Goal: Task Accomplishment & Management: Use online tool/utility

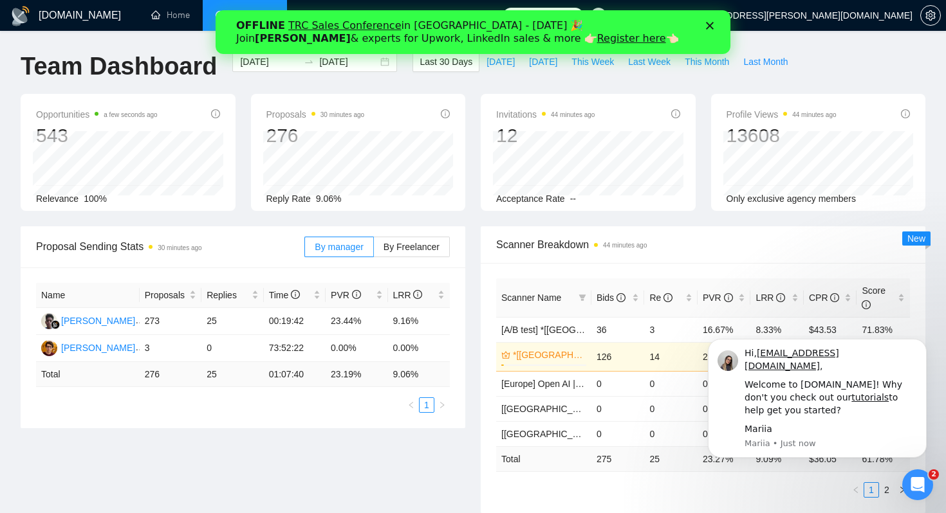
click at [707, 25] on icon "Close" at bounding box center [710, 26] width 8 height 8
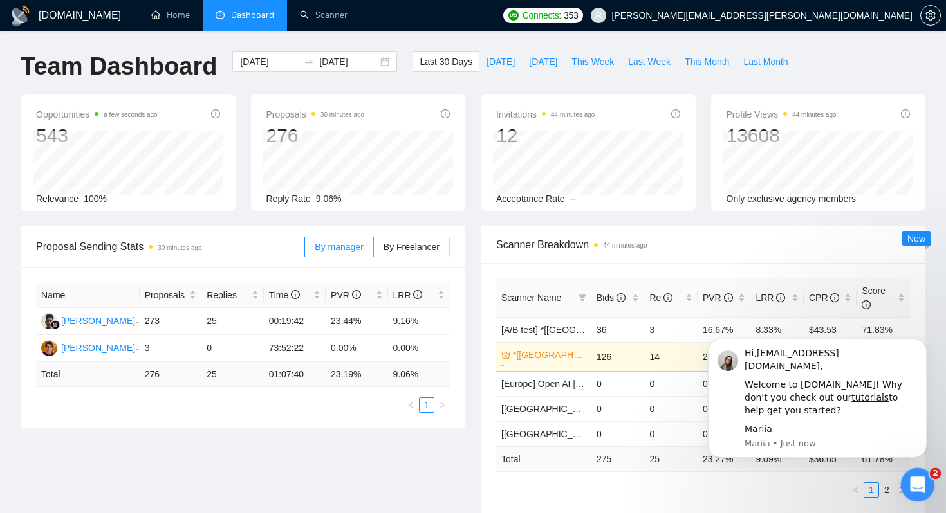
click at [910, 483] on icon "Open Intercom Messenger" at bounding box center [915, 483] width 21 height 21
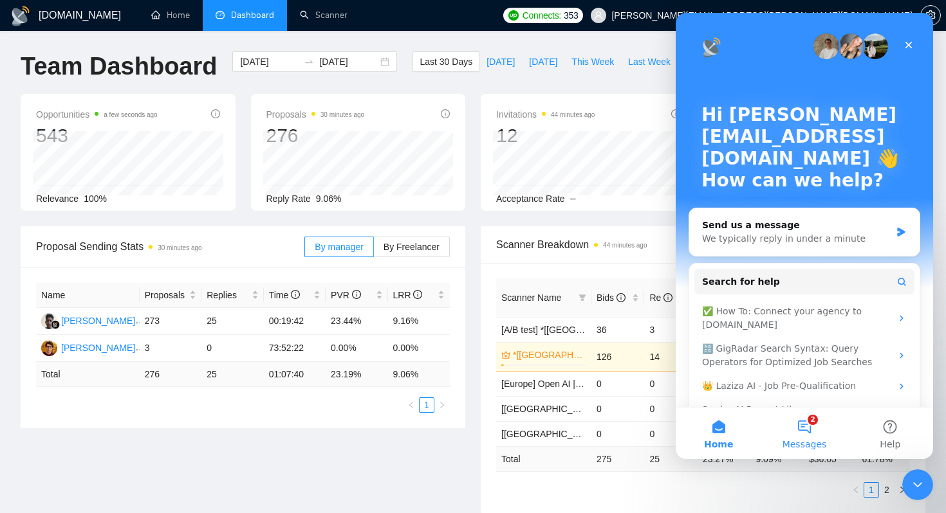
click at [804, 440] on span "Messages" at bounding box center [804, 444] width 44 height 9
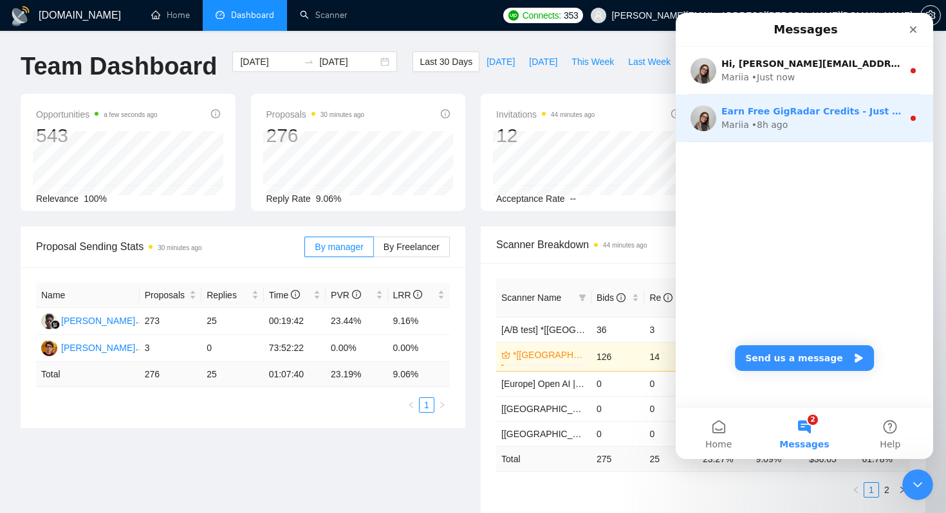
click at [818, 120] on div "Mariia • 8h ago" at bounding box center [811, 125] width 181 height 14
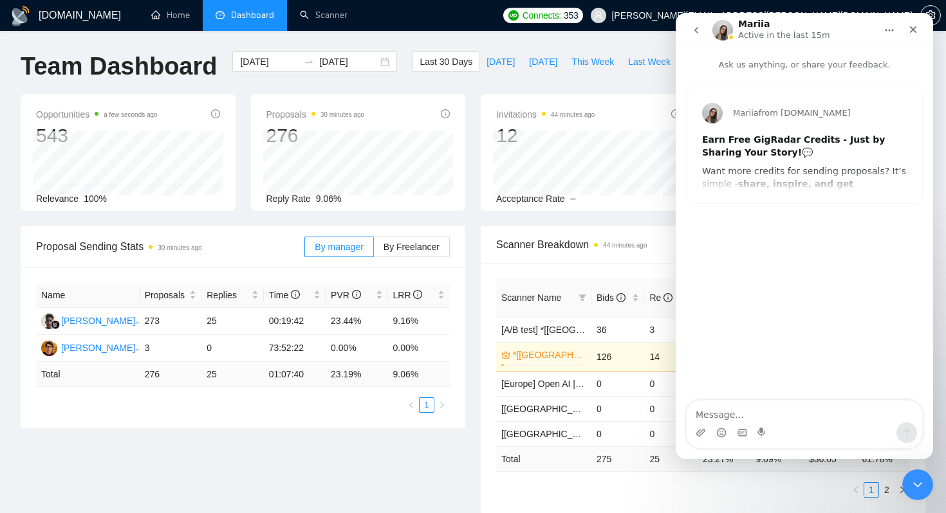
click at [697, 25] on icon "go back" at bounding box center [696, 30] width 10 height 10
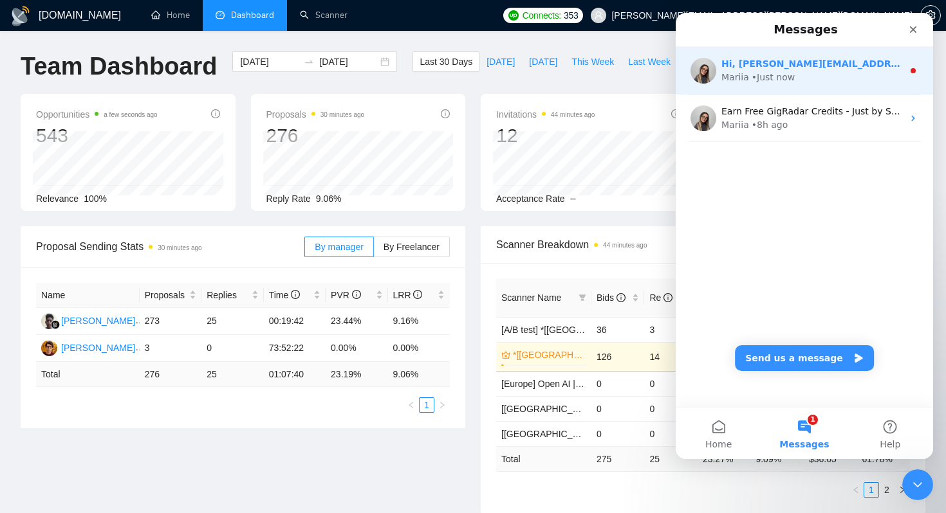
click at [755, 78] on div "• Just now" at bounding box center [773, 78] width 43 height 14
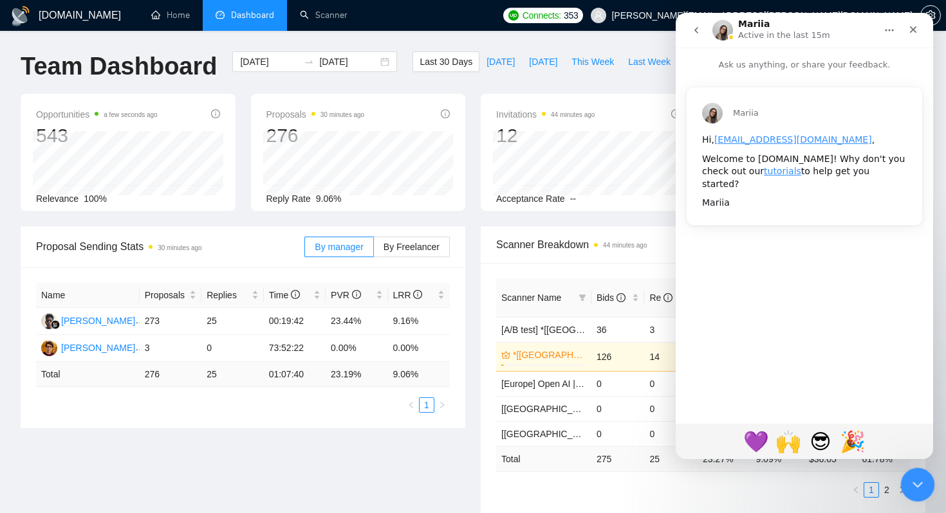
click at [920, 482] on icon "Close Intercom Messenger" at bounding box center [915, 482] width 15 height 15
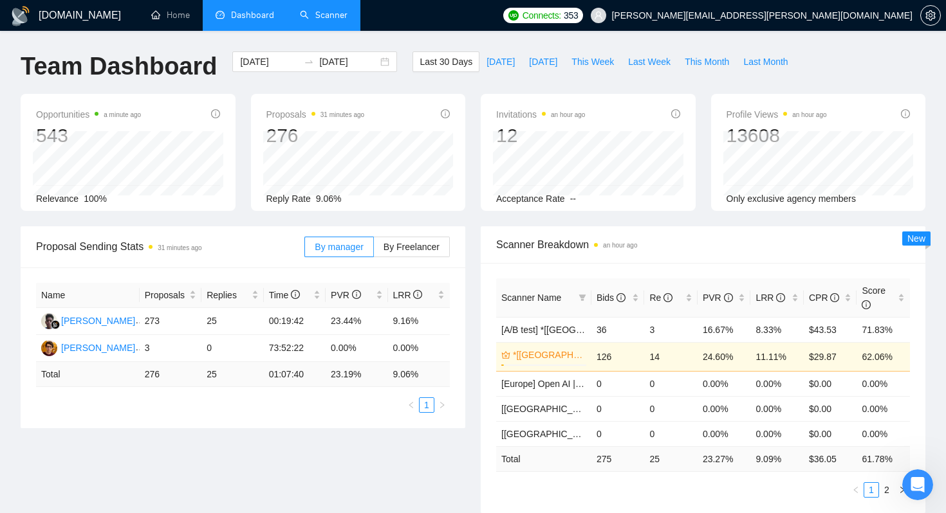
click at [333, 17] on link "Scanner" at bounding box center [324, 15] width 48 height 11
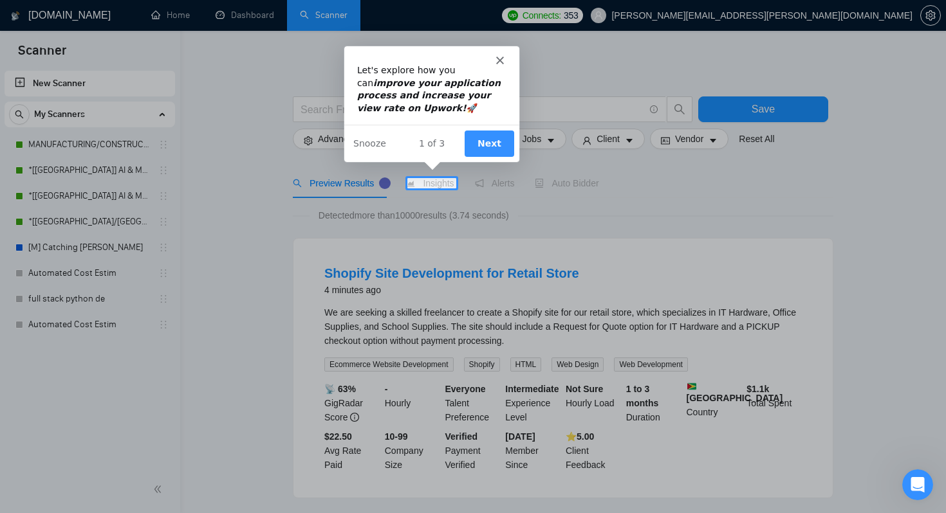
click at [503, 55] on div "Intercom messenger" at bounding box center [430, 54] width 175 height 18
click at [495, 136] on button "Next" at bounding box center [488, 142] width 50 height 26
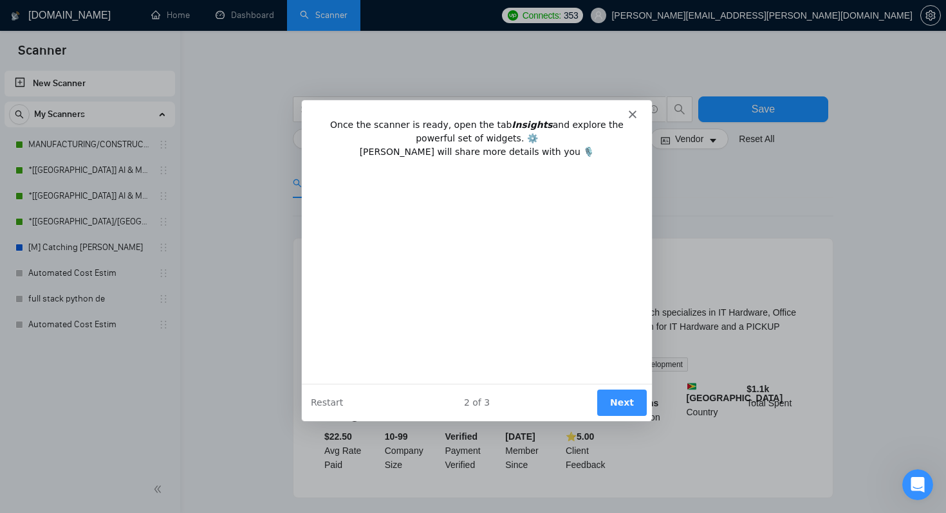
click at [620, 398] on button "Next" at bounding box center [621, 402] width 50 height 26
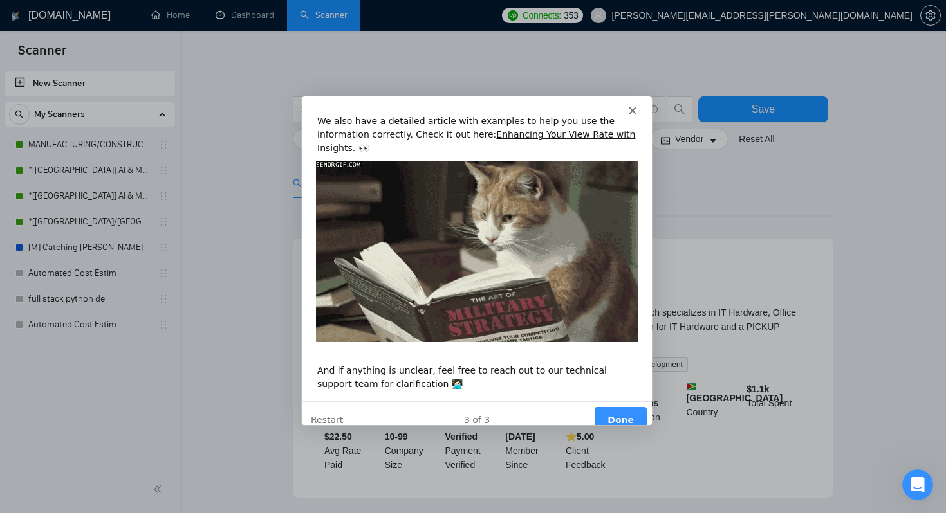
click at [631, 110] on polygon "Close" at bounding box center [632, 110] width 8 height 8
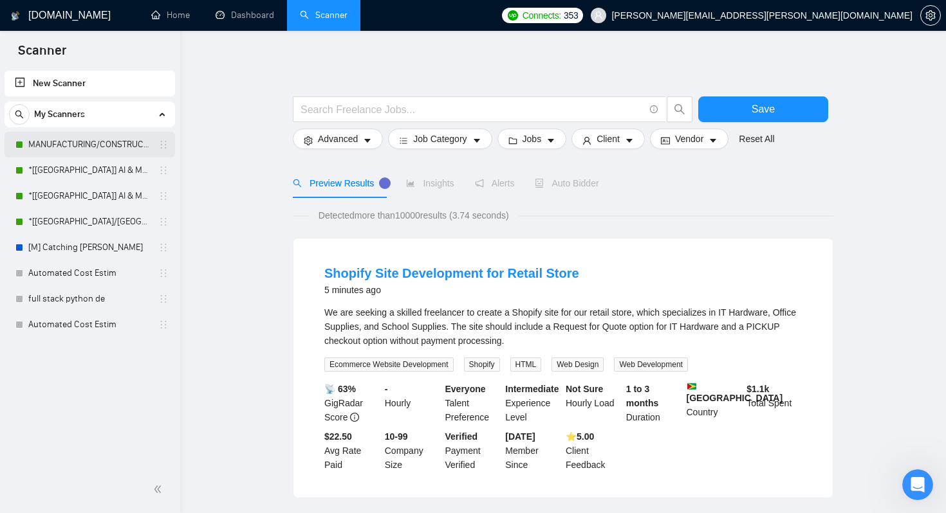
click at [100, 153] on link "MANUFACTURING/CONSTRUCTION" at bounding box center [89, 145] width 122 height 26
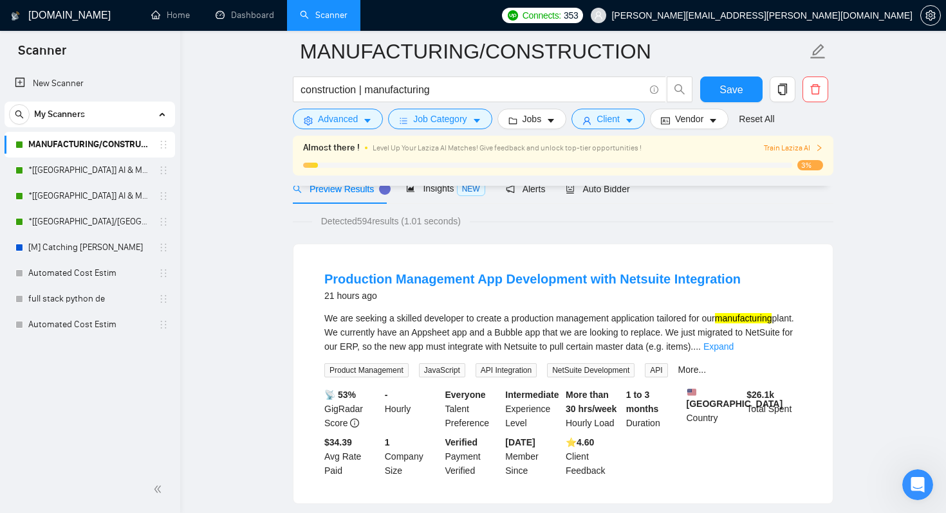
scroll to position [174, 0]
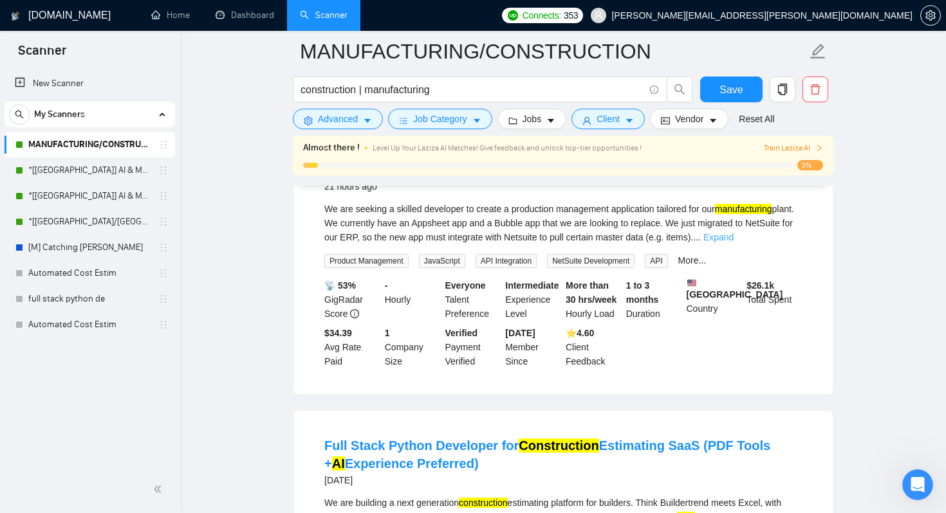
click at [734, 239] on link "Expand" at bounding box center [718, 237] width 30 height 10
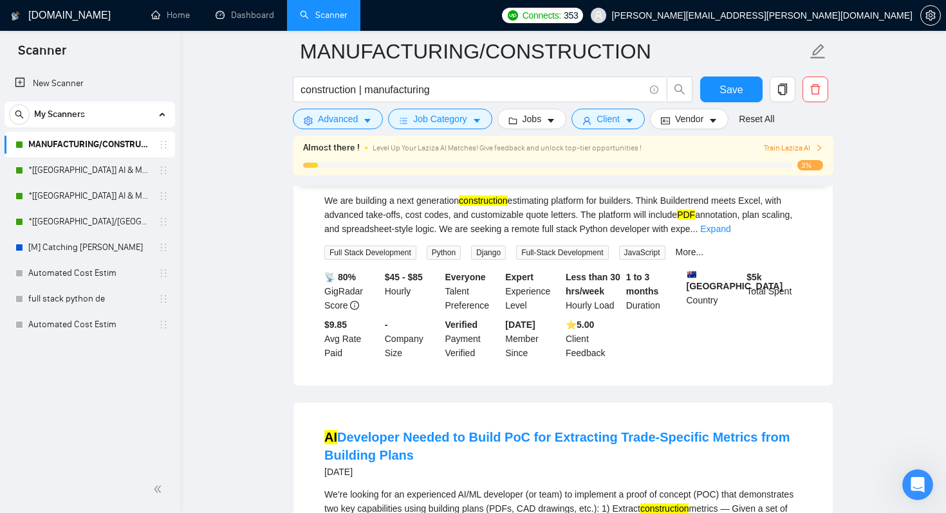
scroll to position [629, 0]
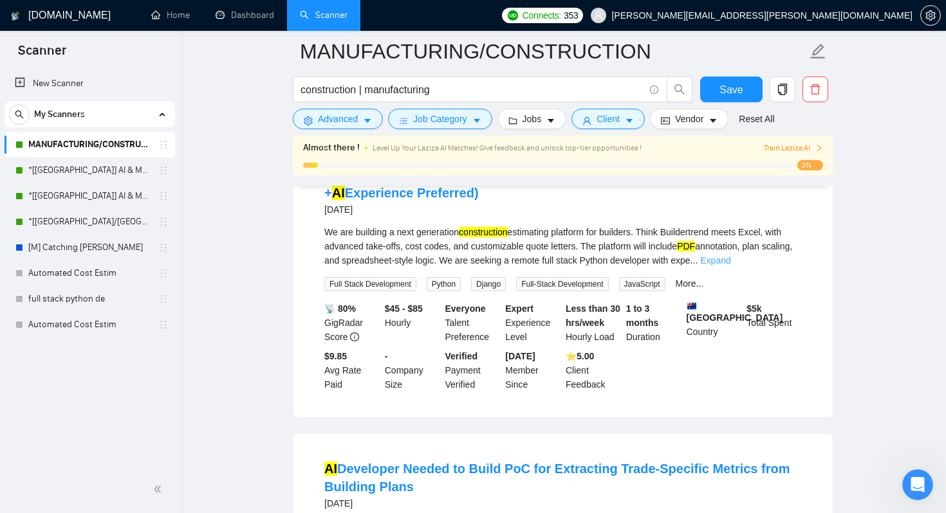
click at [730, 266] on link "Expand" at bounding box center [715, 260] width 30 height 10
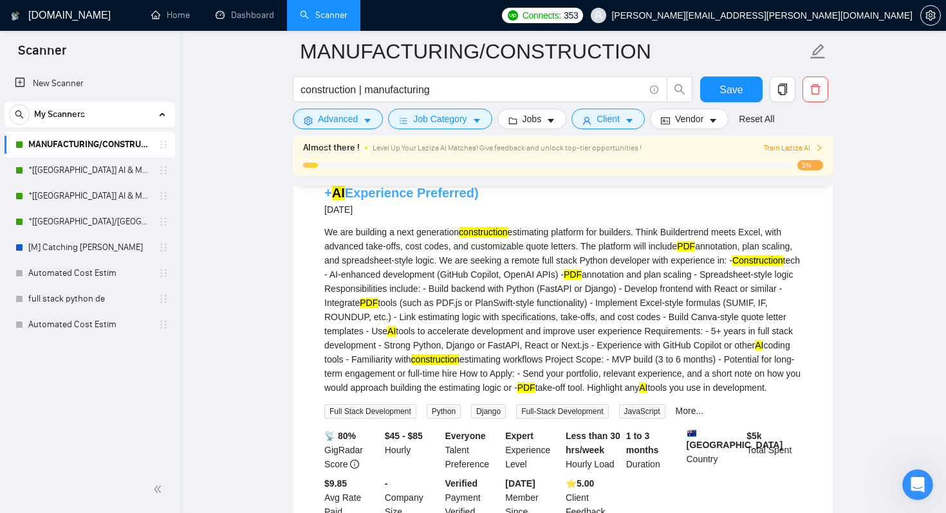
click at [553, 182] on mark "Construction" at bounding box center [559, 175] width 80 height 14
